Goal: Task Accomplishment & Management: Complete application form

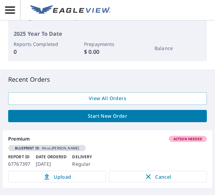
scroll to position [179, 0]
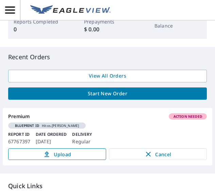
click at [51, 150] on span "Upload" at bounding box center [57, 154] width 89 height 8
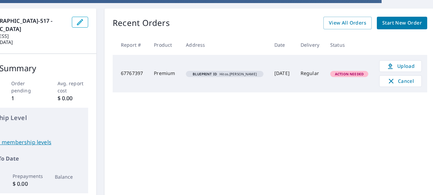
scroll to position [60, 52]
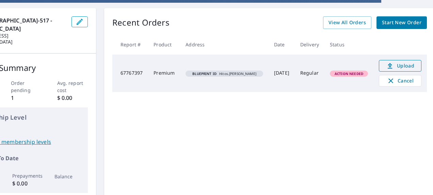
click at [395, 65] on span "Upload" at bounding box center [400, 66] width 34 height 8
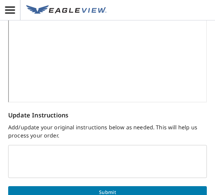
scroll to position [388, 0]
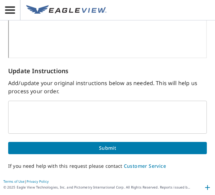
click at [111, 146] on span "Submit" at bounding box center [108, 148] width 188 height 9
drag, startPoint x: 118, startPoint y: 102, endPoint x: 114, endPoint y: 146, distance: 44.7
click at [114, 146] on span "Submit" at bounding box center [108, 148] width 188 height 9
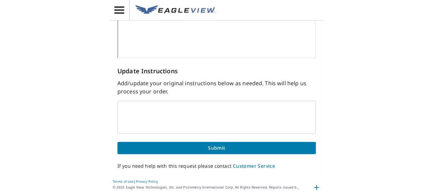
scroll to position [387, 0]
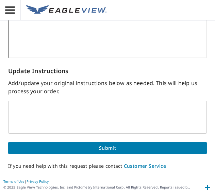
click at [114, 146] on span "Submit" at bounding box center [108, 148] width 188 height 9
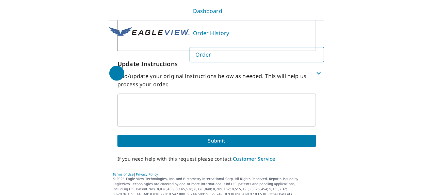
scroll to position [194, 0]
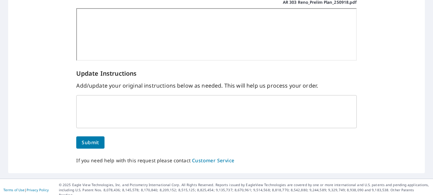
click at [215, 146] on div "We are having difficulty processing your Premium report because we are missing …" at bounding box center [216, 13] width 280 height 303
click at [144, 106] on textarea at bounding box center [216, 111] width 270 height 20
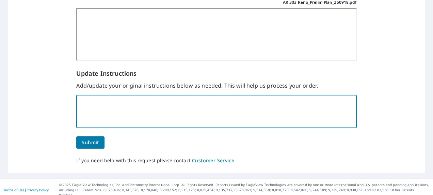
click at [80, 144] on button "Submit" at bounding box center [90, 142] width 28 height 13
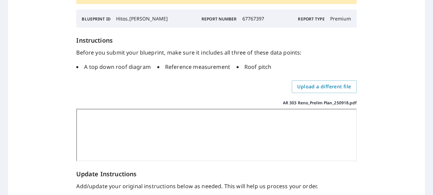
scroll to position [109, 0]
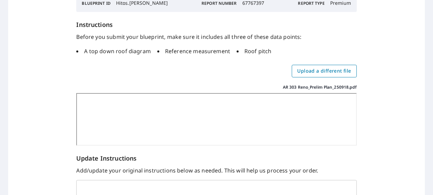
click at [215, 71] on span "Upload a different file" at bounding box center [324, 71] width 54 height 9
click at [0, 0] on input "Upload a different file" at bounding box center [0, 0] width 0 height 0
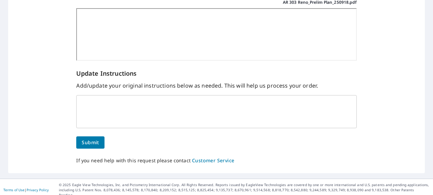
click at [84, 142] on span "Submit" at bounding box center [90, 142] width 17 height 9
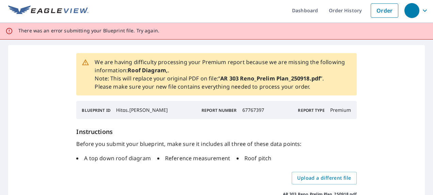
scroll to position [0, 0]
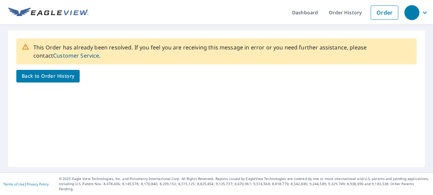
click at [55, 76] on span "Back to Order History" at bounding box center [48, 76] width 52 height 9
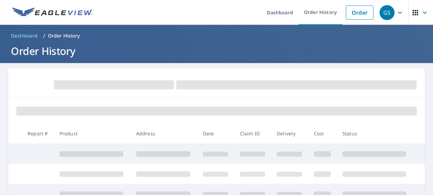
scroll to position [61, 0]
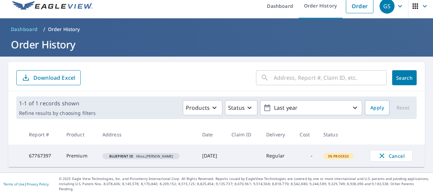
scroll to position [1, 0]
